Goal: Navigation & Orientation: Find specific page/section

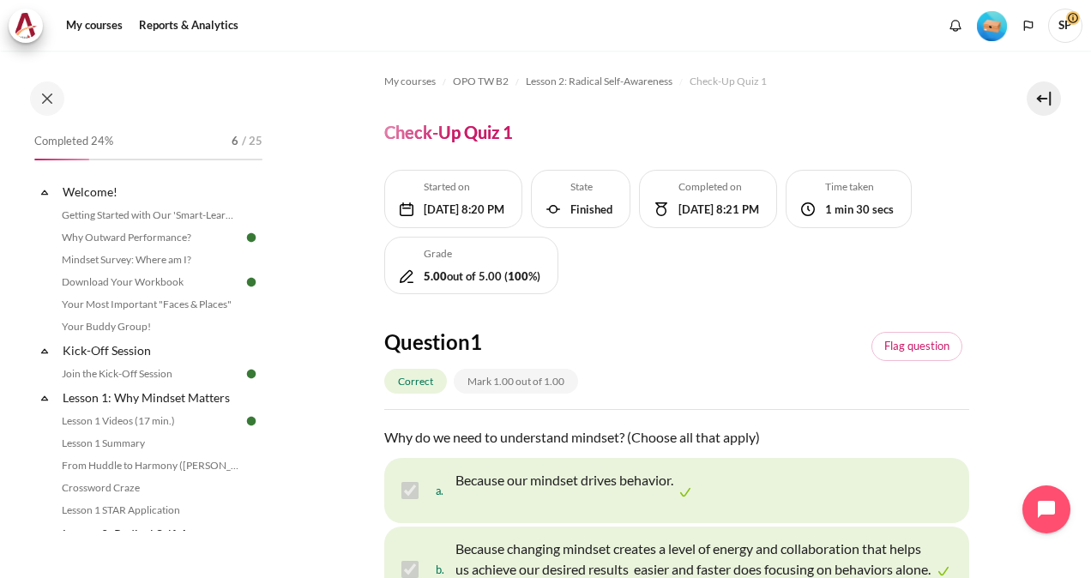
scroll to position [290, 0]
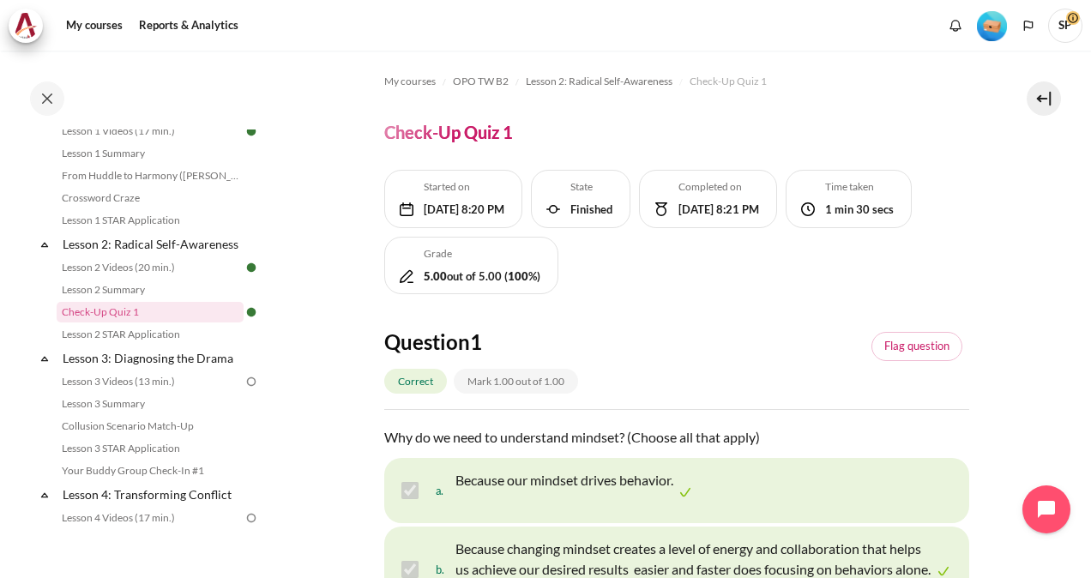
click at [986, 29] on img "Level #1" at bounding box center [992, 26] width 30 height 30
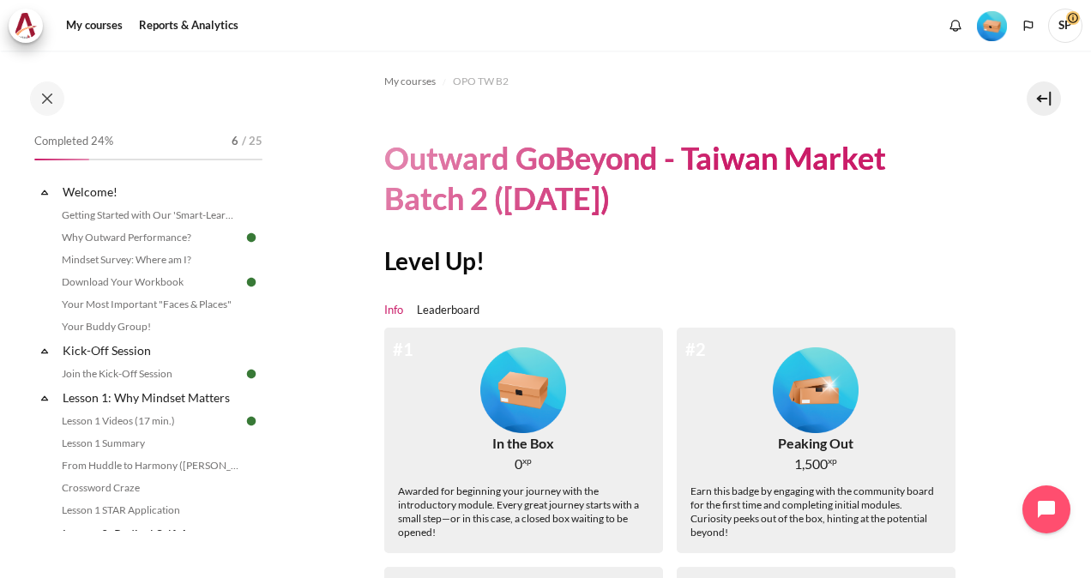
click at [991, 27] on img "Level #1" at bounding box center [992, 26] width 30 height 30
click at [484, 84] on span "OPO TW B2" at bounding box center [481, 81] width 56 height 15
